Goal: Information Seeking & Learning: Learn about a topic

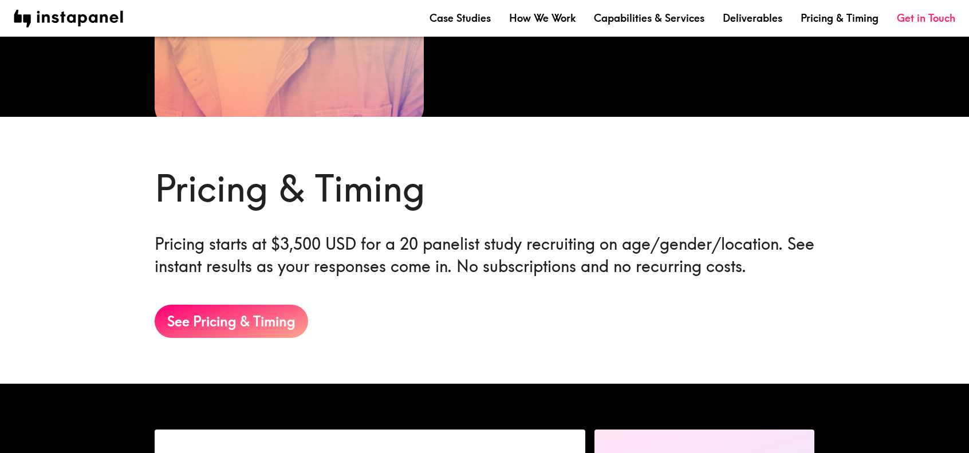
scroll to position [1672, 0]
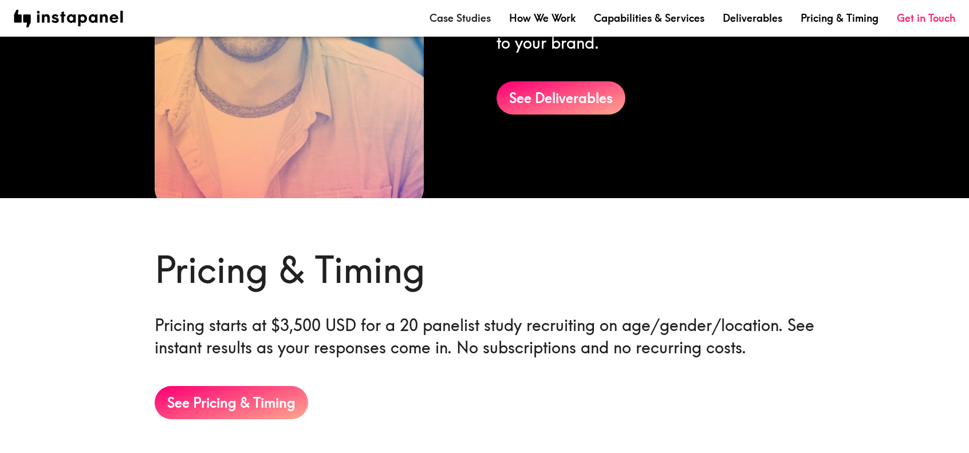
click at [459, 15] on link "Case Studies" at bounding box center [460, 18] width 61 height 14
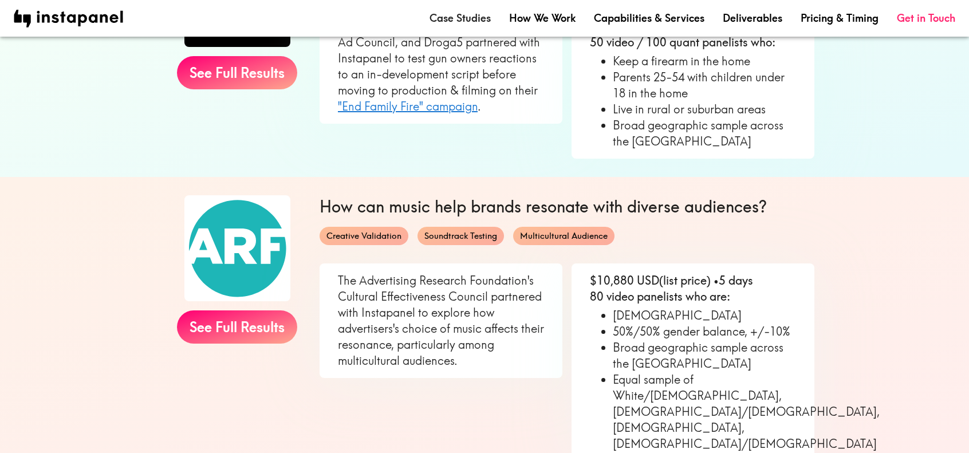
scroll to position [687, 0]
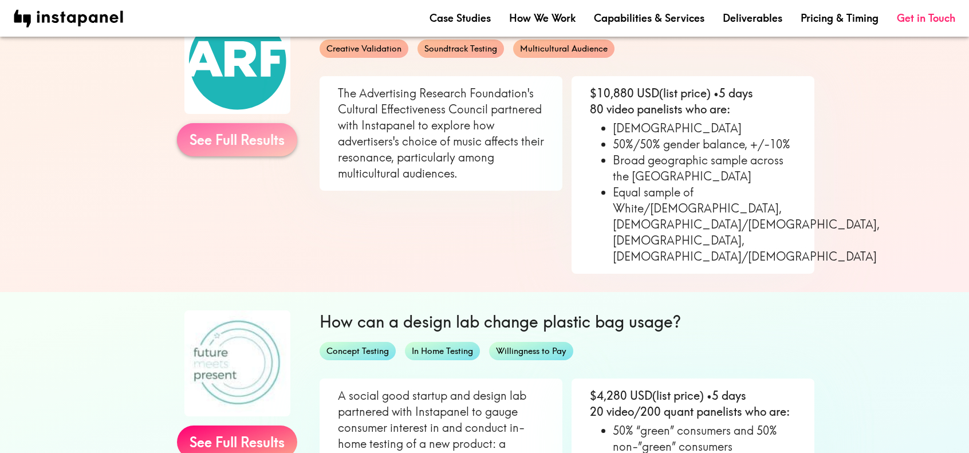
click at [254, 130] on link "See Full Results" at bounding box center [237, 139] width 120 height 33
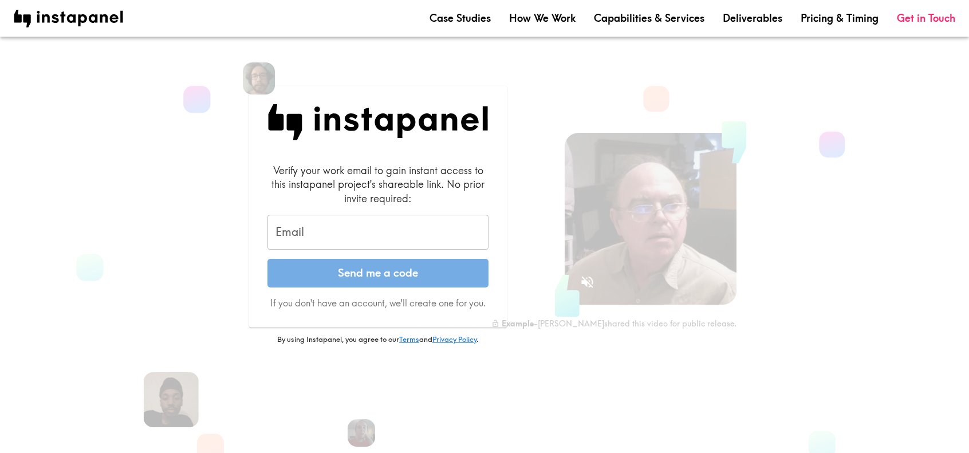
scroll to position [85, 0]
